Goal: Entertainment & Leisure: Consume media (video, audio)

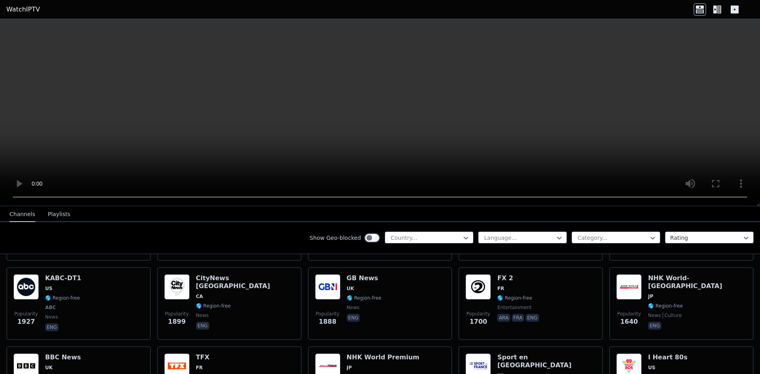
scroll to position [554, 0]
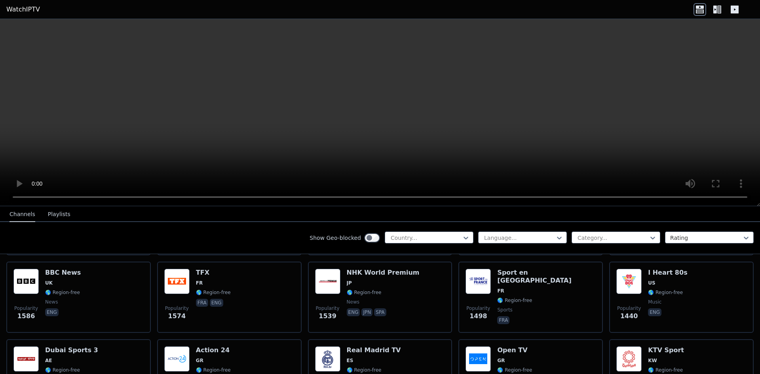
click at [699, 13] on icon at bounding box center [699, 9] width 13 height 13
click at [716, 8] on icon at bounding box center [716, 9] width 13 height 13
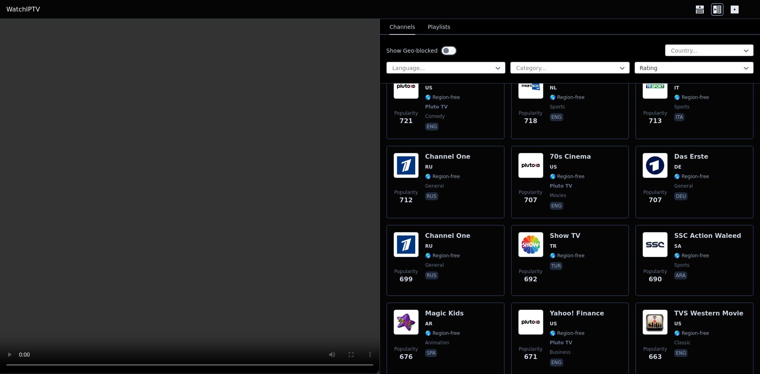
scroll to position [2690, 0]
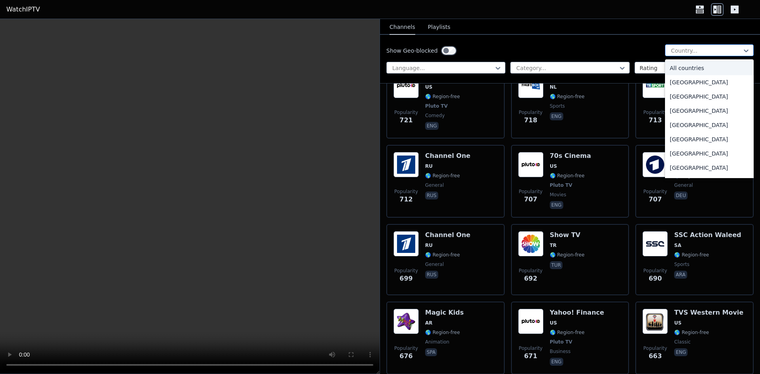
click at [696, 56] on div "Country..." at bounding box center [709, 50] width 89 height 12
click at [700, 84] on div "[GEOGRAPHIC_DATA]" at bounding box center [709, 84] width 89 height 14
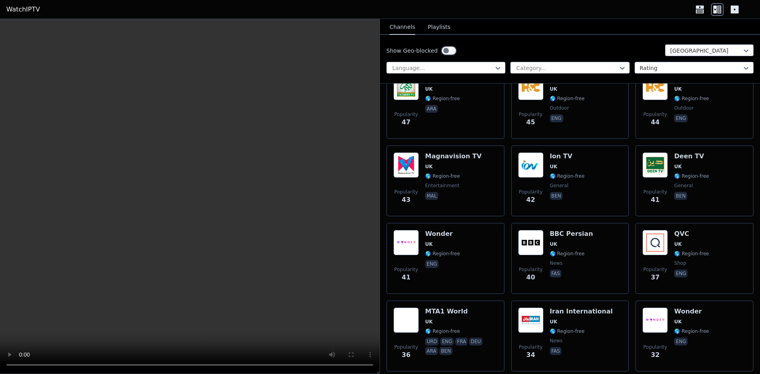
scroll to position [1147, 0]
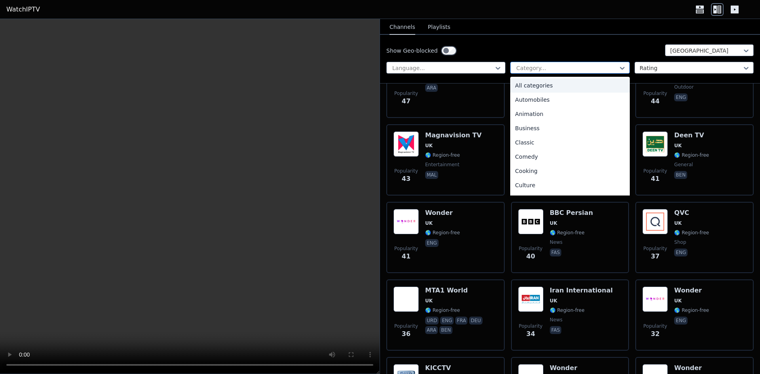
click at [532, 67] on div at bounding box center [566, 68] width 102 height 8
click at [552, 71] on div at bounding box center [566, 68] width 102 height 8
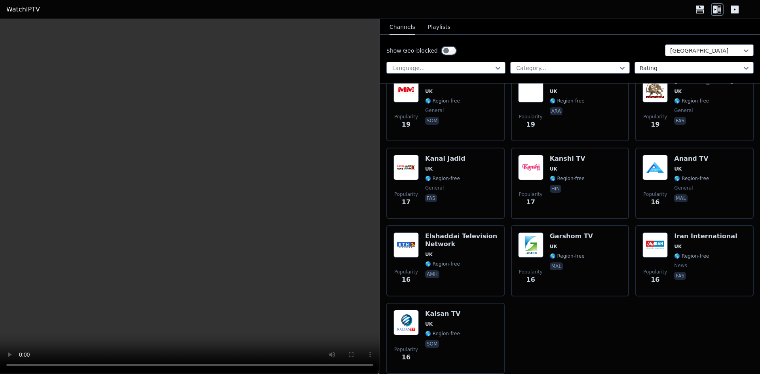
scroll to position [1763, 0]
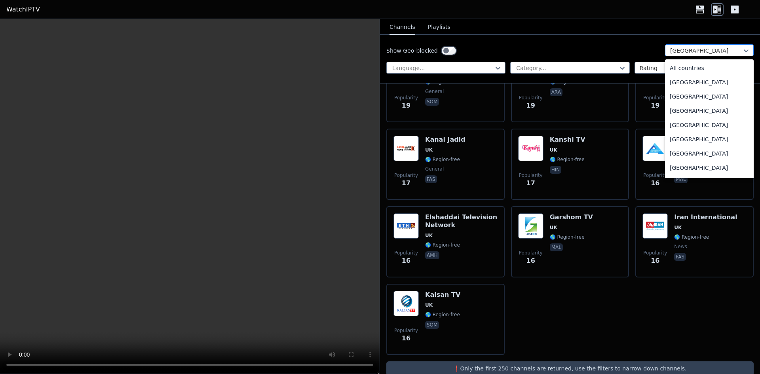
click at [671, 53] on div at bounding box center [706, 51] width 72 height 8
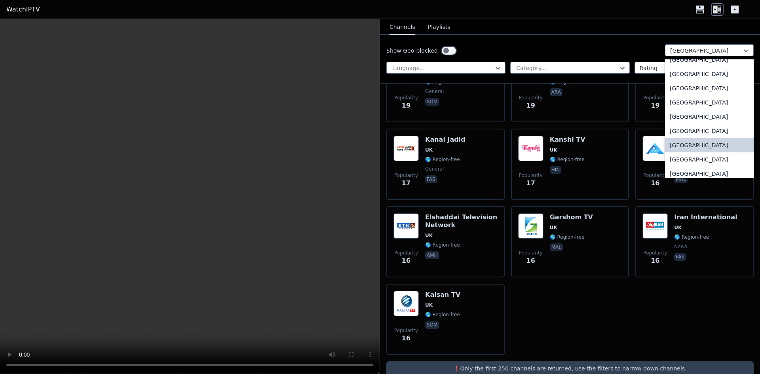
scroll to position [2726, 0]
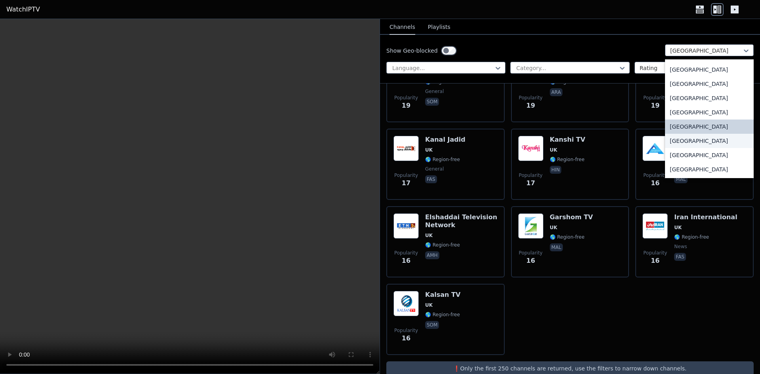
click at [685, 137] on div "[GEOGRAPHIC_DATA]" at bounding box center [709, 141] width 89 height 14
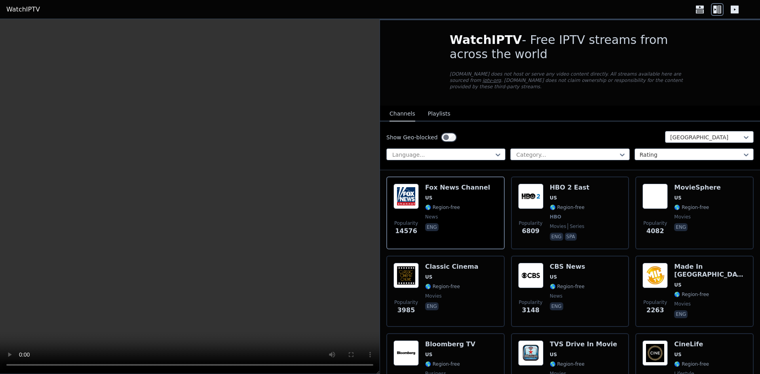
click at [475, 140] on div "Show Geo-blocked [GEOGRAPHIC_DATA] Language... Category... Rating" at bounding box center [570, 145] width 380 height 49
click at [475, 151] on div at bounding box center [442, 155] width 102 height 8
click at [502, 114] on nav "Channels Playlists" at bounding box center [570, 114] width 380 height 16
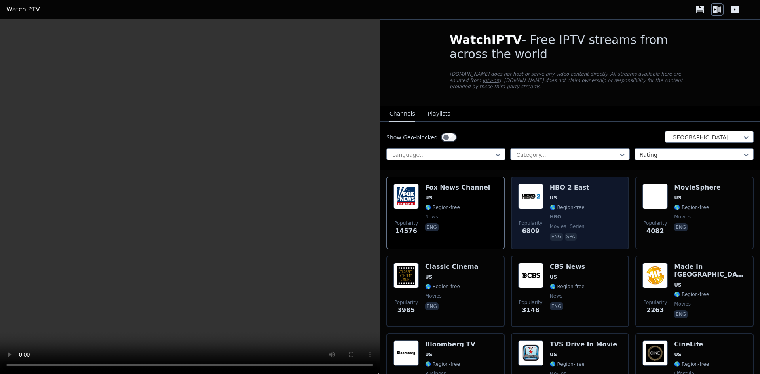
click at [570, 184] on h6 "HBO 2 East" at bounding box center [569, 188] width 40 height 8
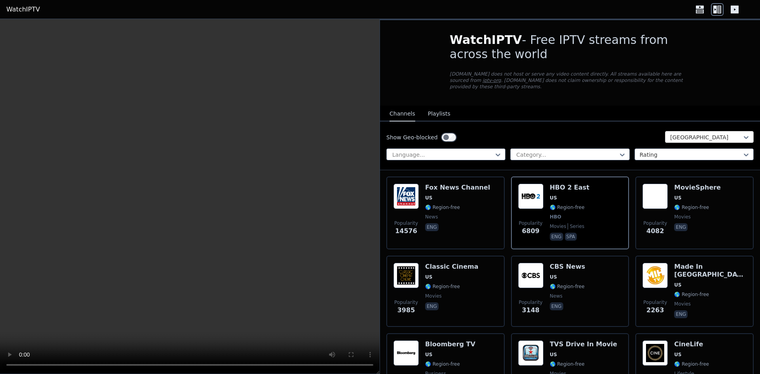
click at [696, 131] on div "[GEOGRAPHIC_DATA]" at bounding box center [709, 137] width 89 height 12
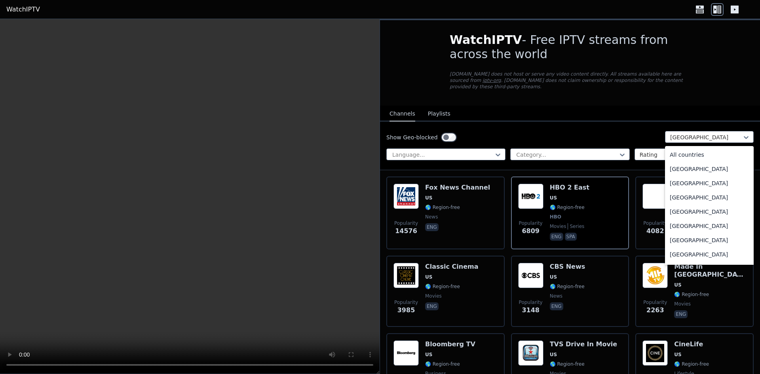
scroll to position [2701, 0]
click at [693, 234] on div "[GEOGRAPHIC_DATA]" at bounding box center [709, 238] width 89 height 14
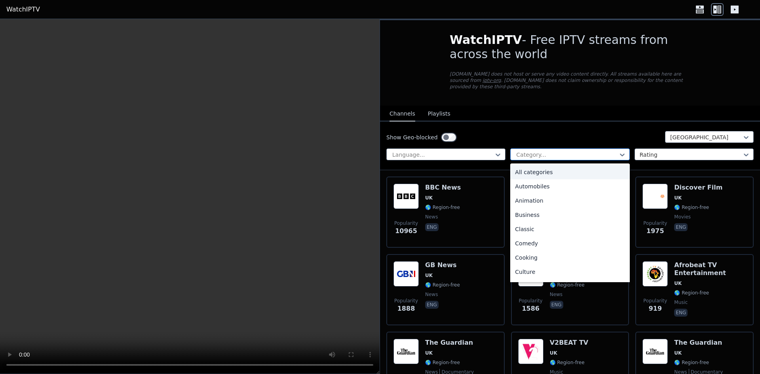
click at [529, 151] on div at bounding box center [566, 155] width 102 height 8
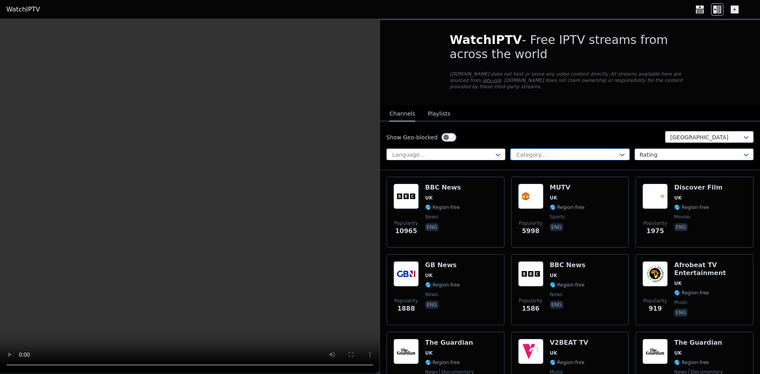
click at [529, 151] on div at bounding box center [566, 155] width 102 height 8
click at [475, 151] on div at bounding box center [442, 155] width 102 height 8
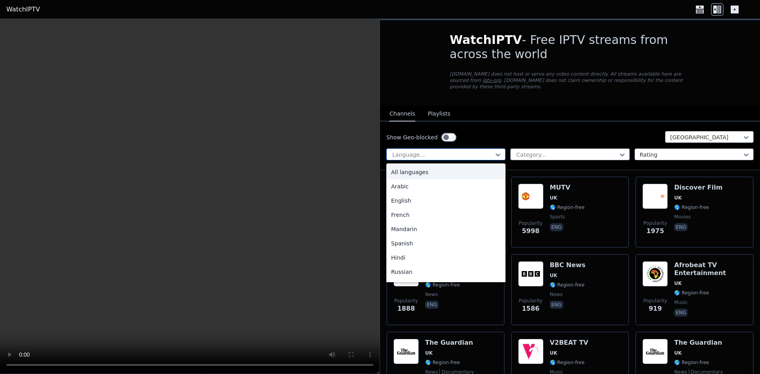
click at [475, 151] on div at bounding box center [442, 155] width 102 height 8
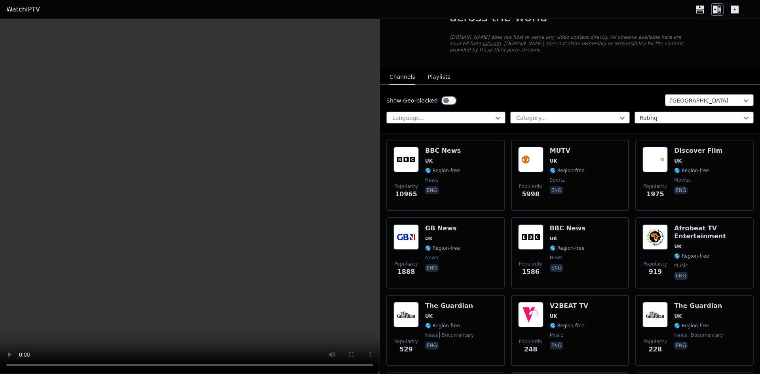
scroll to position [23, 0]
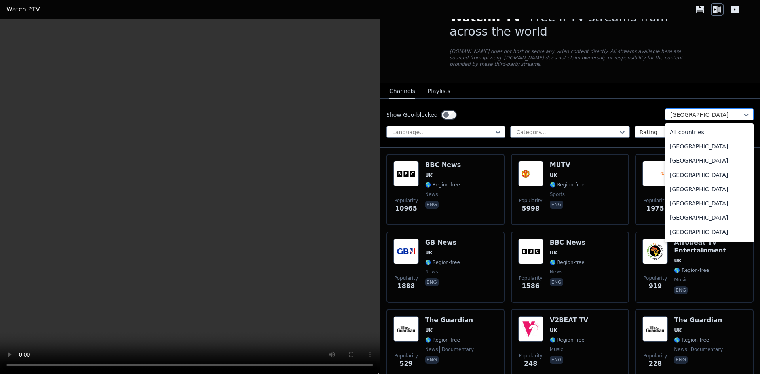
click at [691, 111] on div at bounding box center [706, 115] width 72 height 8
click at [692, 198] on div "[GEOGRAPHIC_DATA]" at bounding box center [709, 205] width 89 height 14
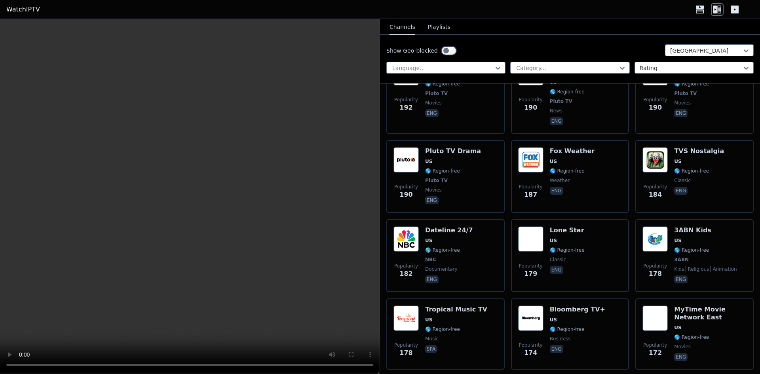
scroll to position [3362, 0]
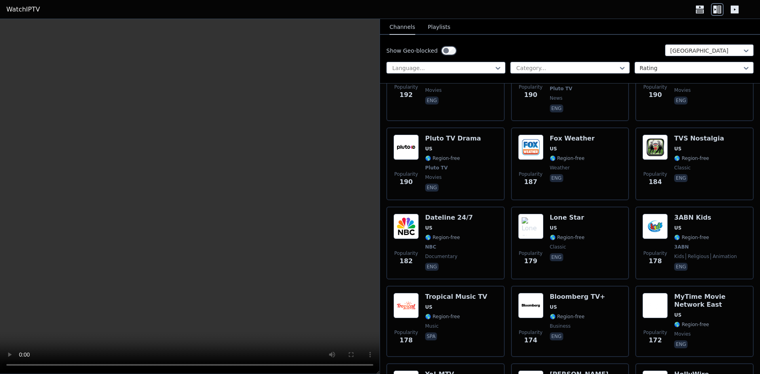
click at [286, 239] on video at bounding box center [189, 196] width 379 height 355
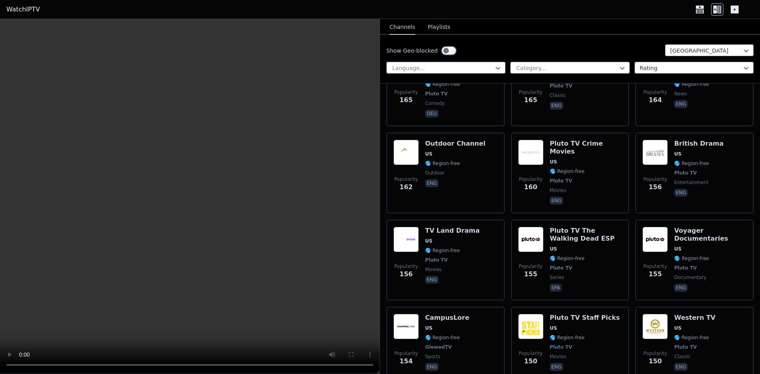
scroll to position [3798, 0]
